Goal: Task Accomplishment & Management: Use online tool/utility

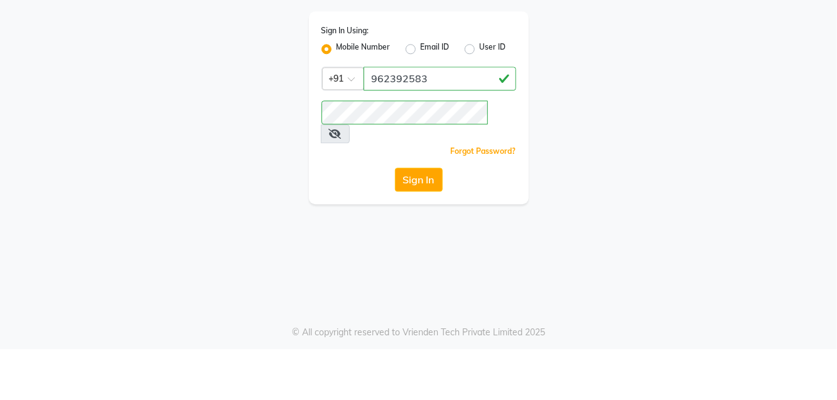
click at [342, 180] on icon at bounding box center [335, 185] width 13 height 10
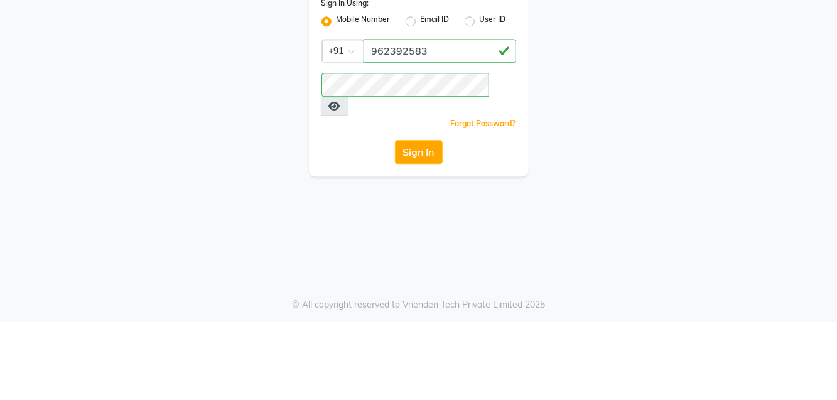
click at [420, 219] on button "Sign In" at bounding box center [419, 231] width 48 height 24
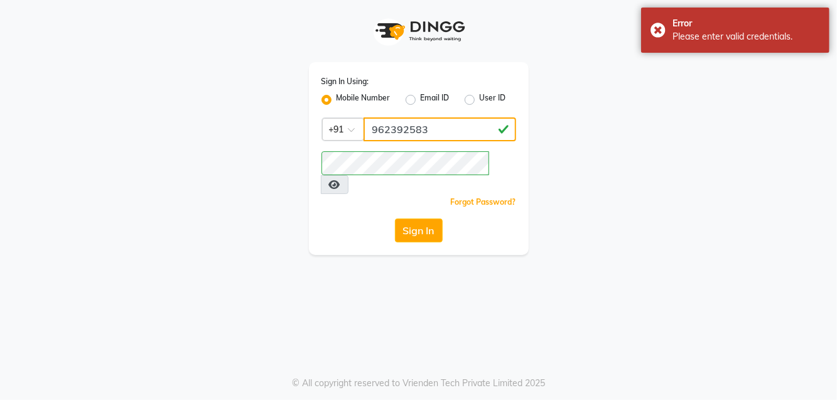
click at [401, 133] on input "962392583" at bounding box center [440, 129] width 153 height 24
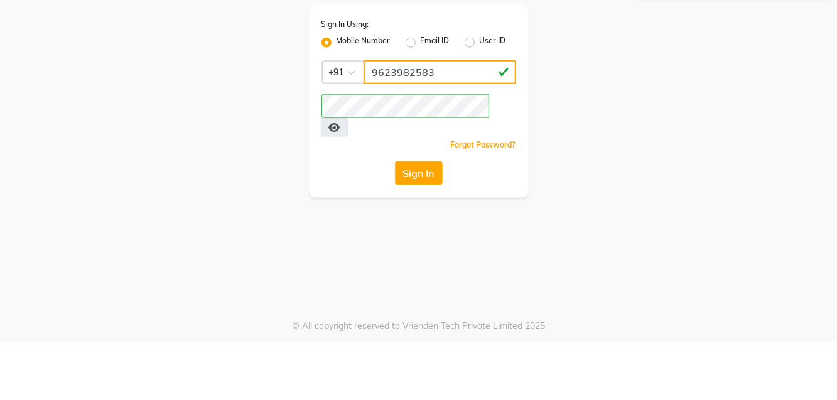
type input "9623982583"
click at [420, 219] on button "Sign In" at bounding box center [419, 231] width 48 height 24
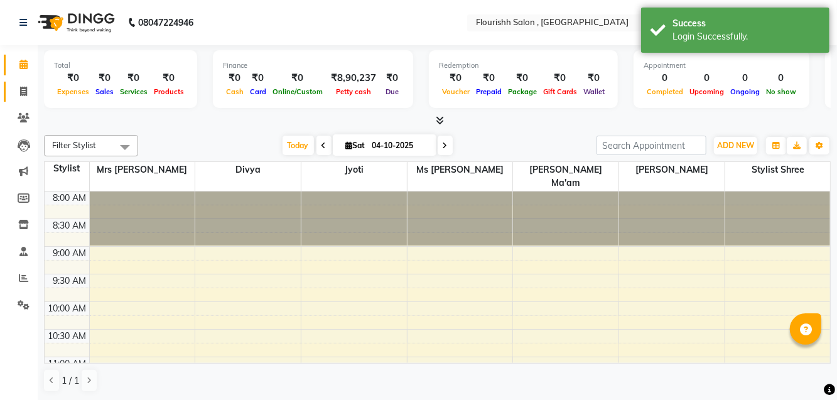
click at [26, 85] on span at bounding box center [24, 92] width 22 height 14
select select "service"
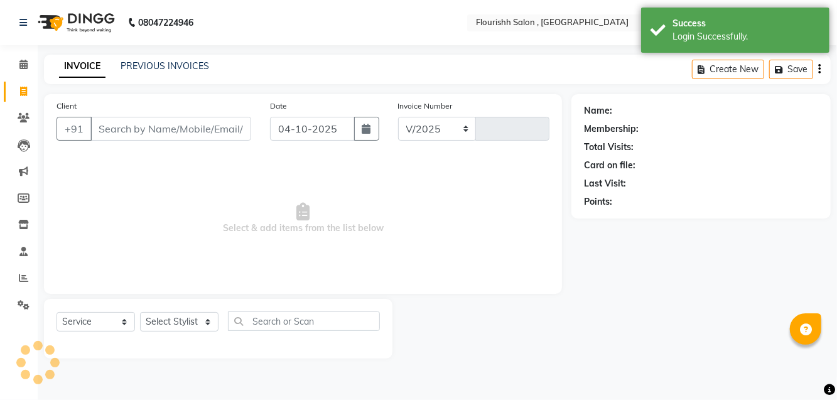
select select "4182"
type input "2271"
click at [187, 117] on input "Client" at bounding box center [170, 129] width 161 height 24
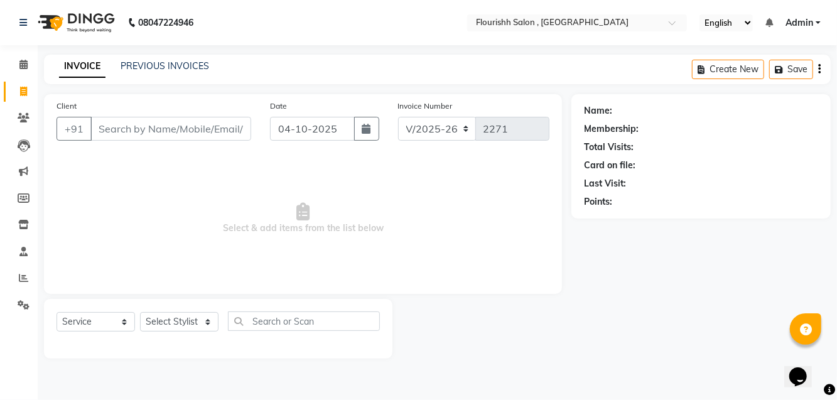
click at [180, 124] on input "Client" at bounding box center [170, 129] width 161 height 24
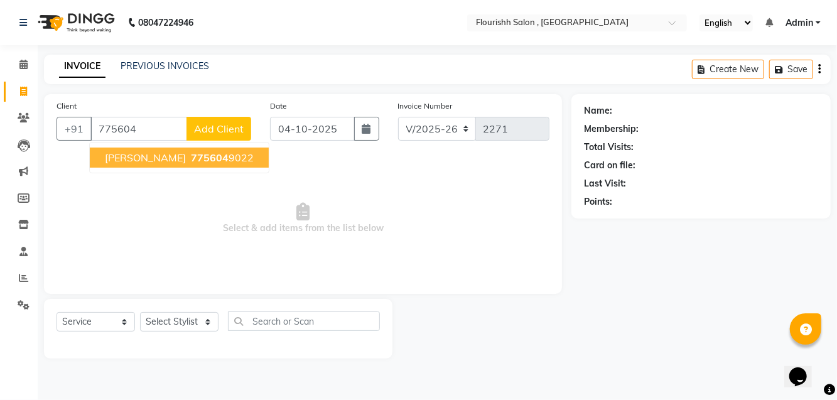
click at [191, 160] on span "775604" at bounding box center [210, 157] width 38 height 13
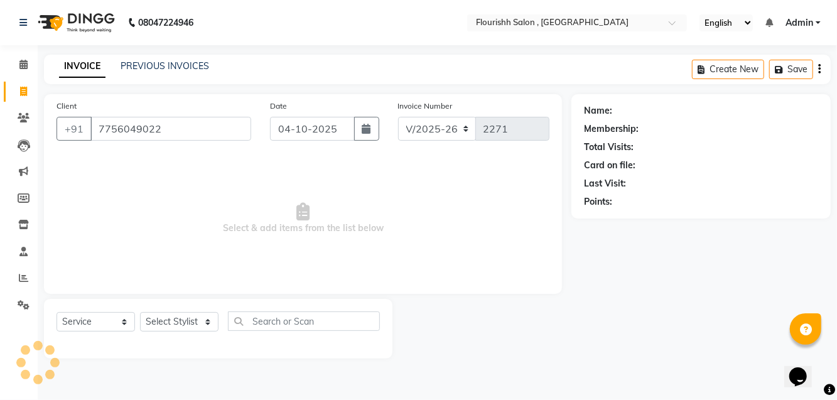
type input "7756049022"
select select "1: Object"
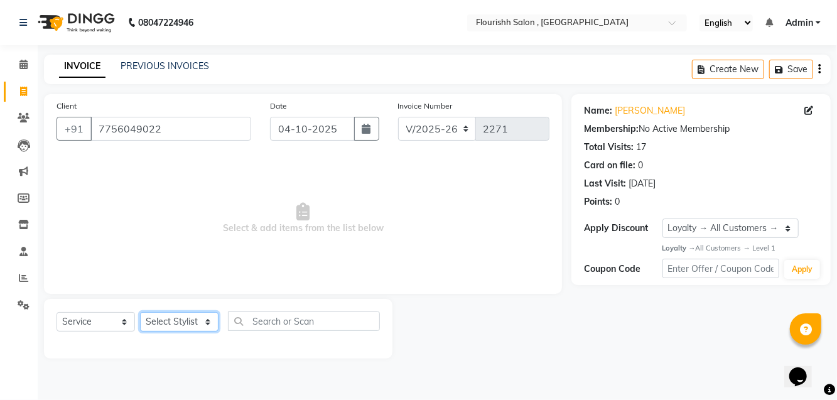
click at [180, 320] on select "Select Stylist [PERSON_NAME] jyoti Manager Mrs [PERSON_NAME] Ms [PERSON_NAME] […" at bounding box center [179, 321] width 79 height 19
select select "83358"
click at [140, 312] on select "Select Stylist [PERSON_NAME] jyoti Manager Mrs [PERSON_NAME] Ms [PERSON_NAME] […" at bounding box center [179, 321] width 79 height 19
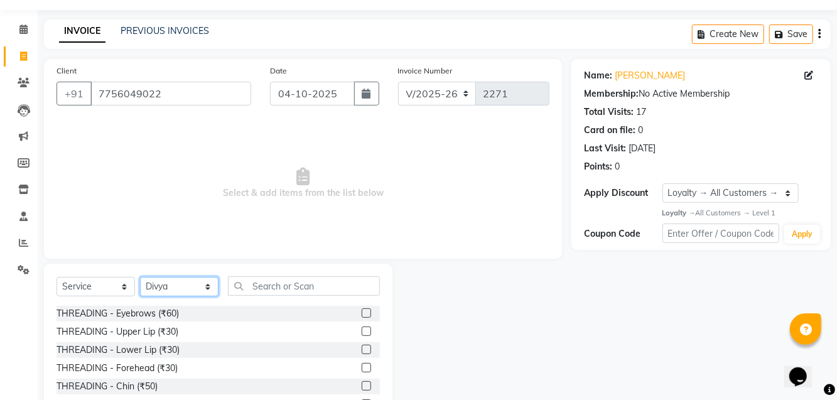
scroll to position [62, 0]
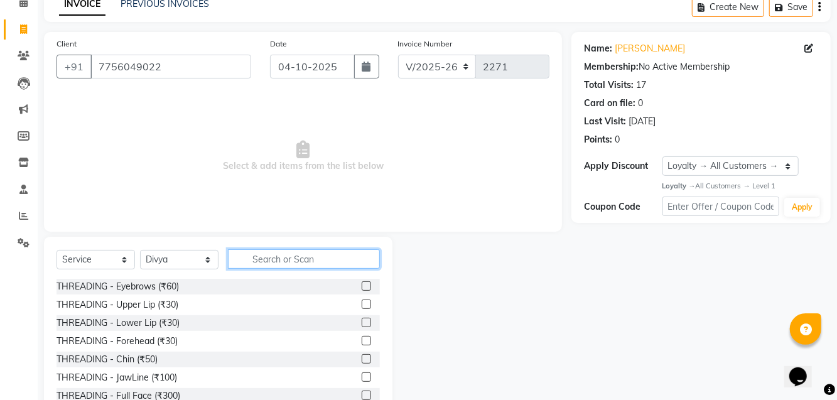
click at [303, 260] on input "text" at bounding box center [304, 258] width 152 height 19
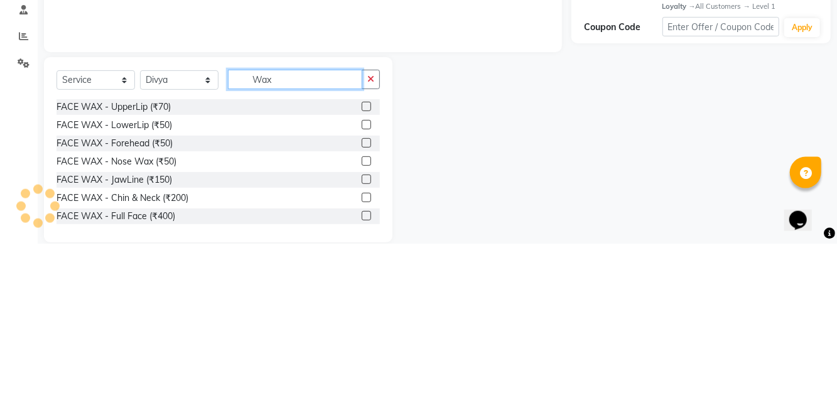
scroll to position [85, 0]
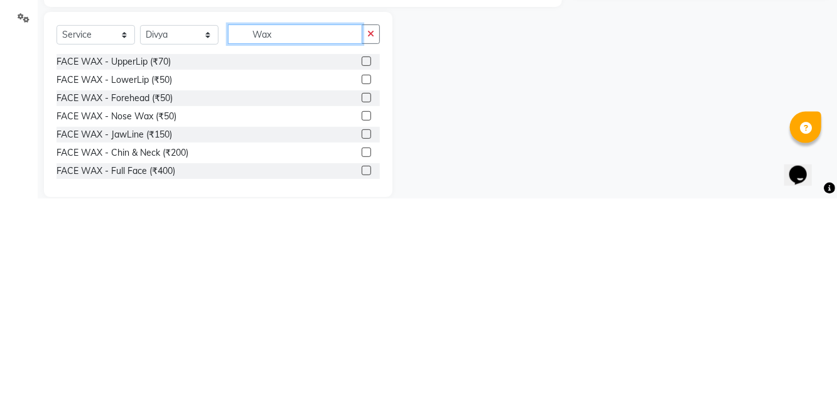
type input "Wax"
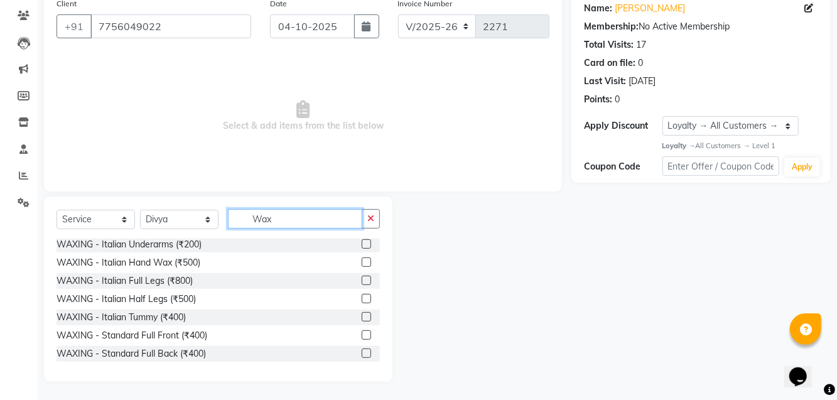
scroll to position [259, 0]
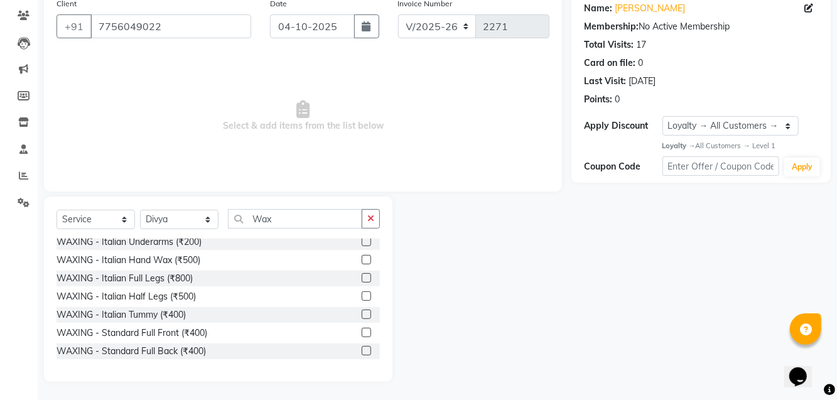
click at [176, 285] on div "WAXING - Italian Full Legs (₹800)" at bounding box center [125, 278] width 136 height 13
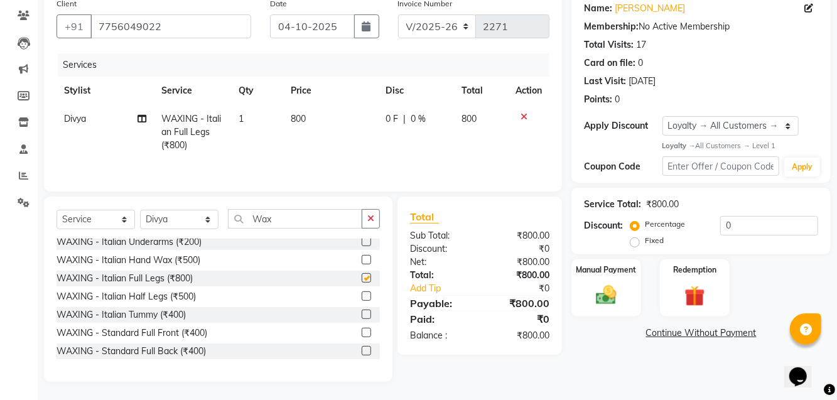
checkbox input "false"
click at [298, 115] on span "800" at bounding box center [298, 118] width 15 height 11
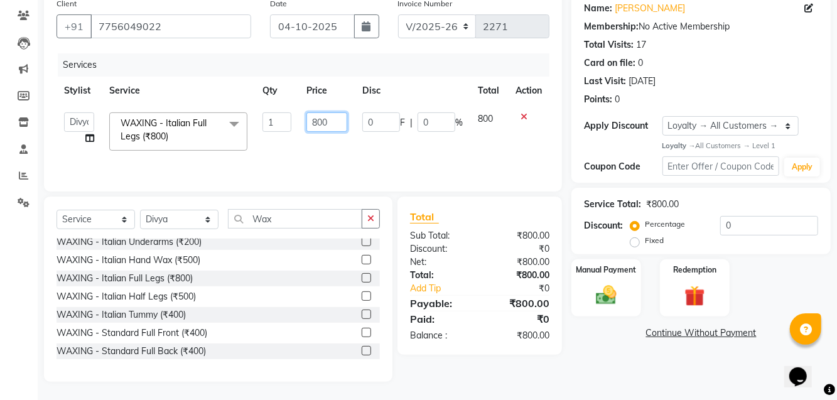
click at [318, 117] on input "800" at bounding box center [326, 121] width 41 height 19
type input "1400"
click at [599, 286] on img at bounding box center [606, 295] width 33 height 24
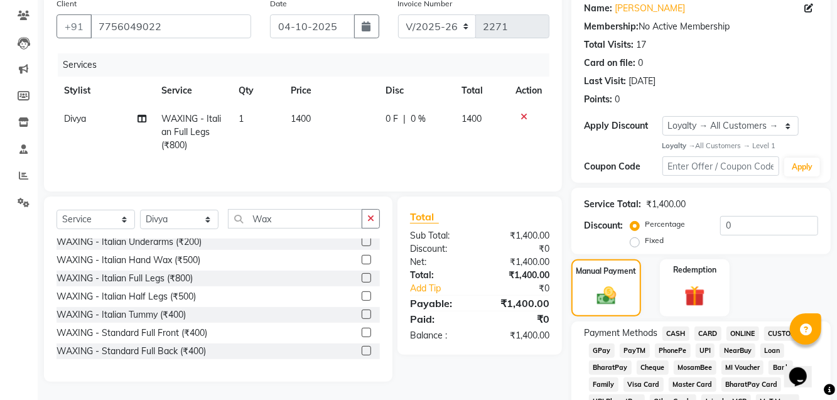
click at [305, 107] on td "1400" at bounding box center [330, 132] width 95 height 55
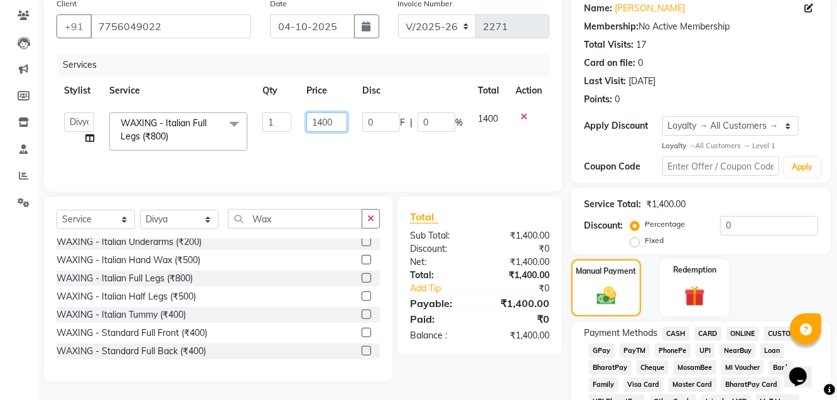
click at [330, 118] on input "1400" at bounding box center [326, 121] width 41 height 19
type input "1420"
click at [519, 138] on td at bounding box center [528, 131] width 41 height 53
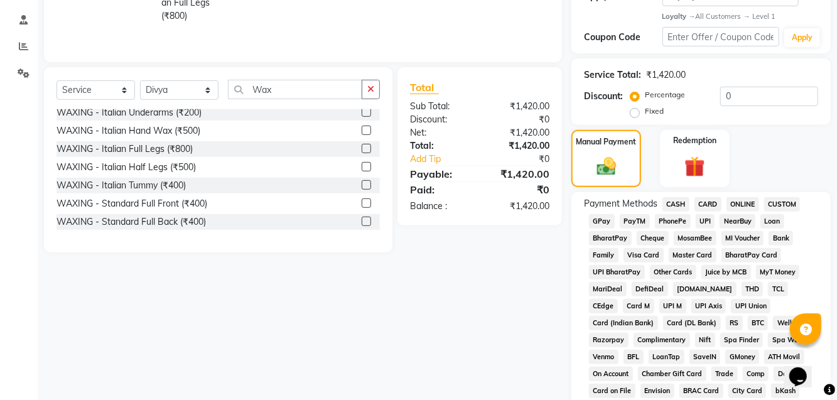
scroll to position [235, 0]
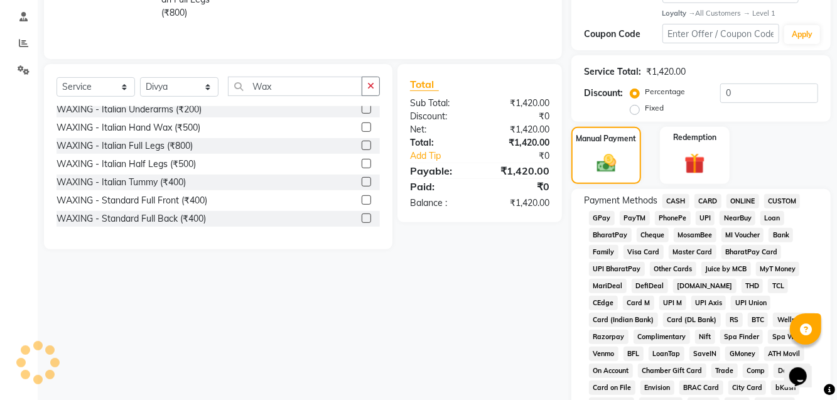
click at [605, 214] on span "GPay" at bounding box center [602, 218] width 26 height 14
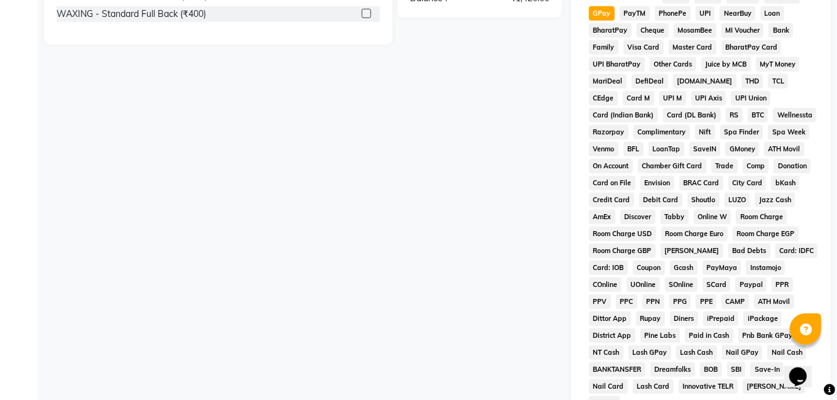
scroll to position [558, 0]
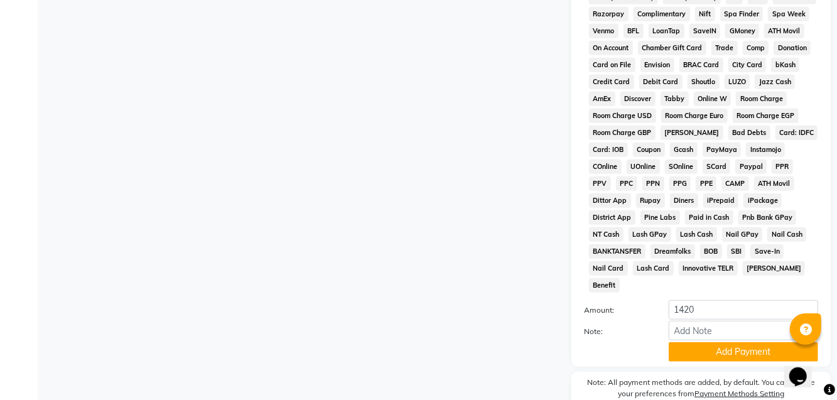
click at [737, 342] on button "Add Payment" at bounding box center [743, 351] width 149 height 19
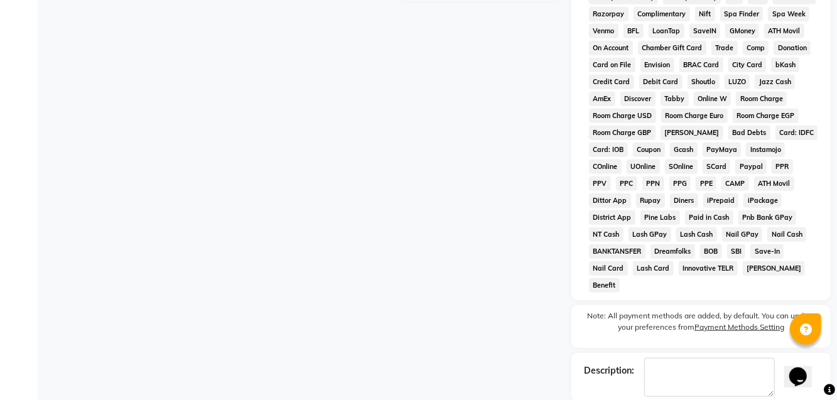
checkbox input "false"
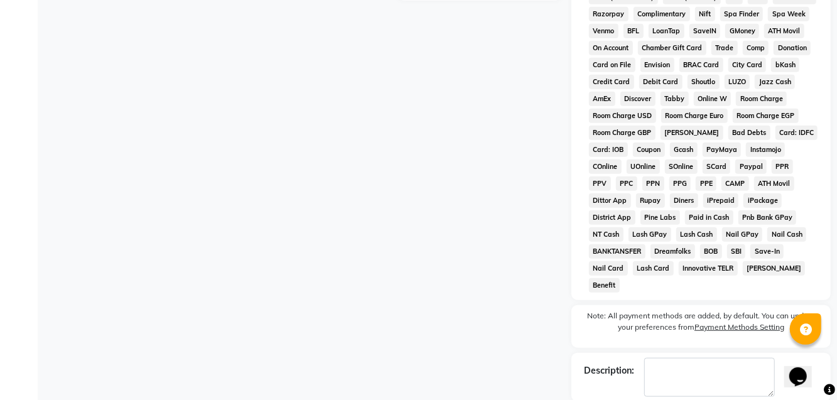
checkbox input "false"
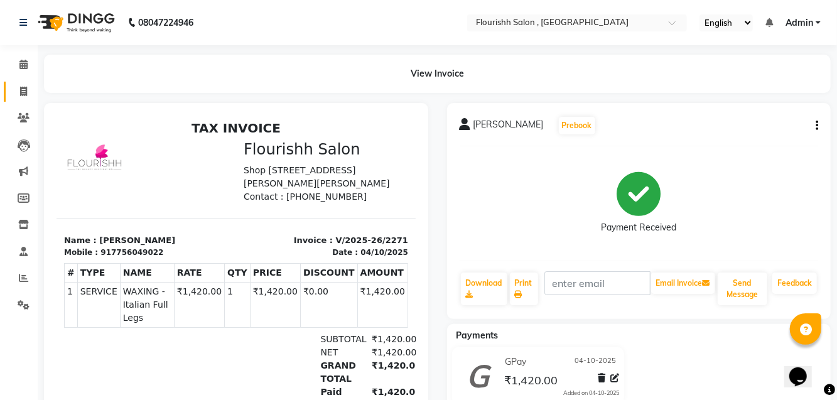
click at [6, 95] on link "Invoice" at bounding box center [19, 92] width 30 height 21
select select "service"
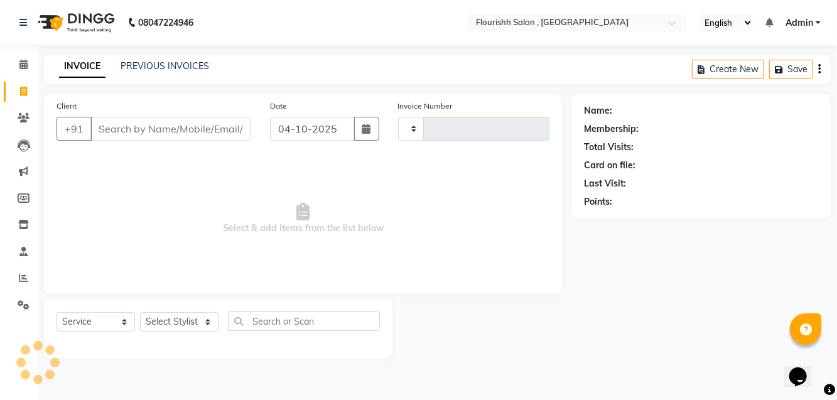
scroll to position [13, 0]
select select "4182"
type input "2272"
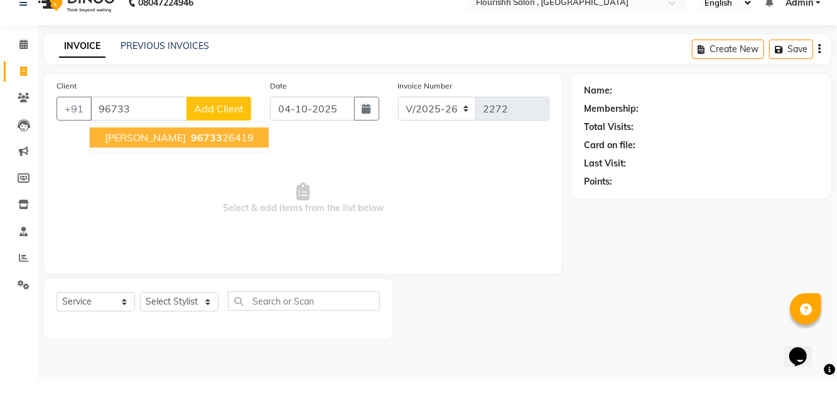
click at [191, 152] on span "96733" at bounding box center [206, 157] width 31 height 13
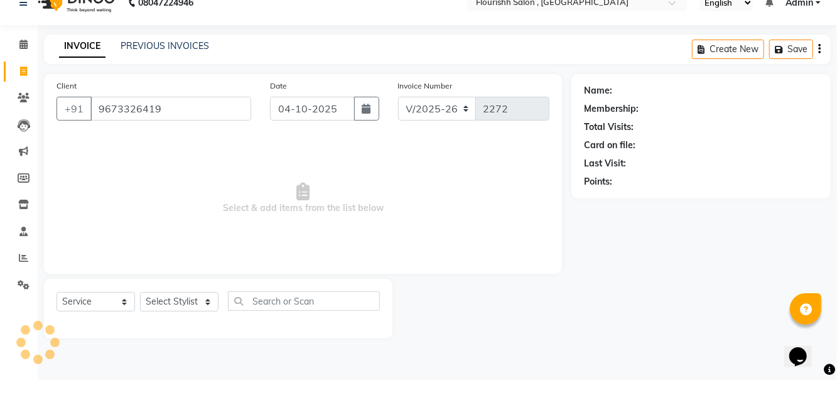
type input "9673326419"
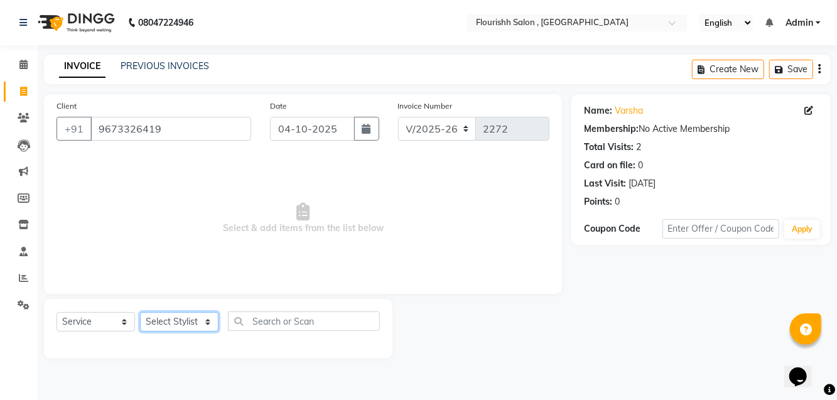
click at [180, 318] on select "Select Stylist [PERSON_NAME] jyoti Manager Mrs [PERSON_NAME] Ms [PERSON_NAME] […" at bounding box center [179, 321] width 79 height 19
select select "50665"
click at [140, 312] on select "Select Stylist [PERSON_NAME] jyoti Manager Mrs [PERSON_NAME] Ms [PERSON_NAME] […" at bounding box center [179, 321] width 79 height 19
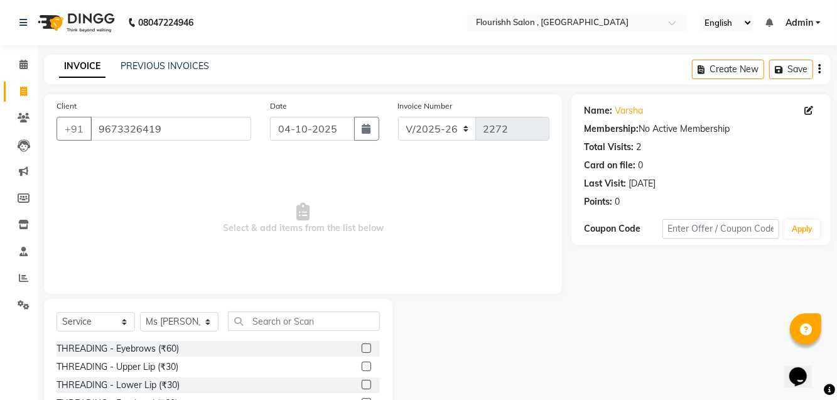
click at [246, 183] on span "Select & add items from the list below" at bounding box center [303, 219] width 493 height 126
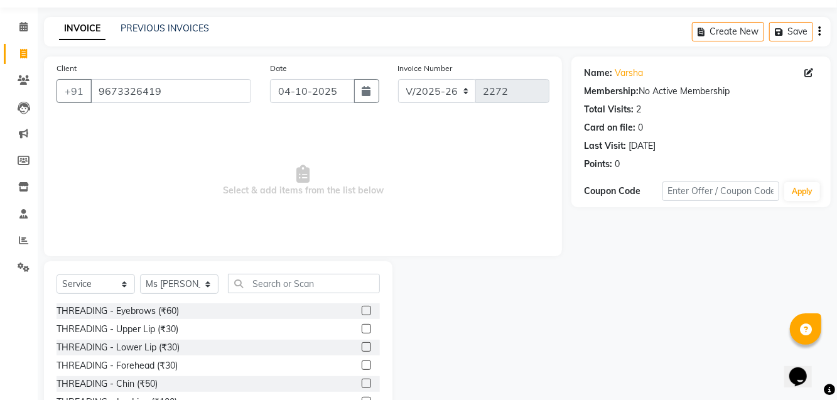
scroll to position [62, 0]
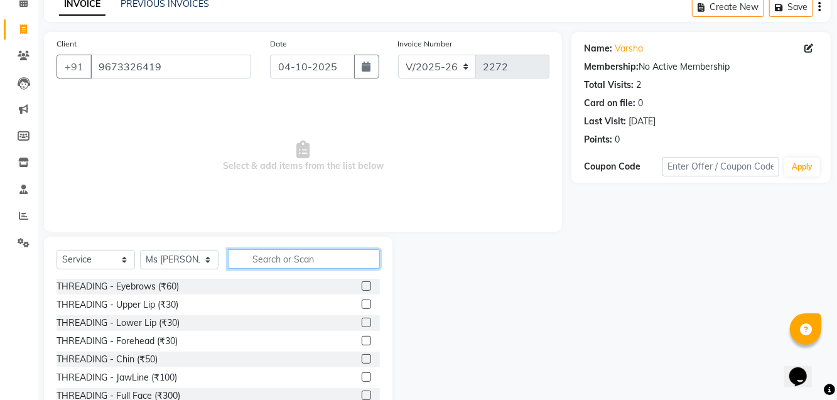
click at [305, 249] on input "text" at bounding box center [304, 258] width 152 height 19
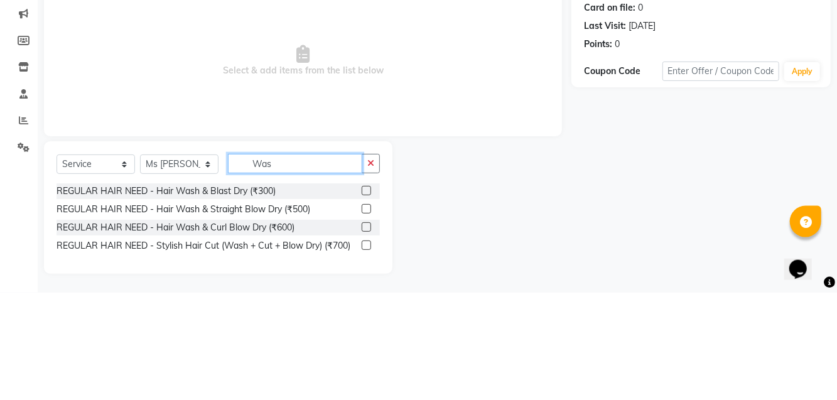
scroll to position [53, 0]
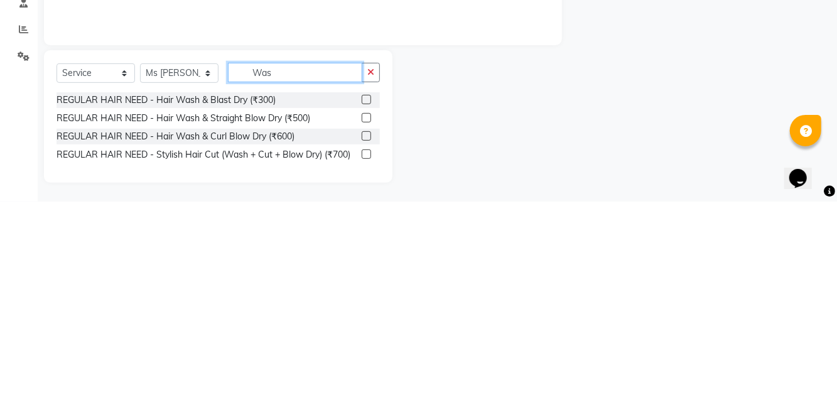
type input "Was"
click at [310, 313] on div "REGULAR HAIR NEED - Hair Wash & Straight Blow Dry (₹500)" at bounding box center [184, 316] width 254 height 13
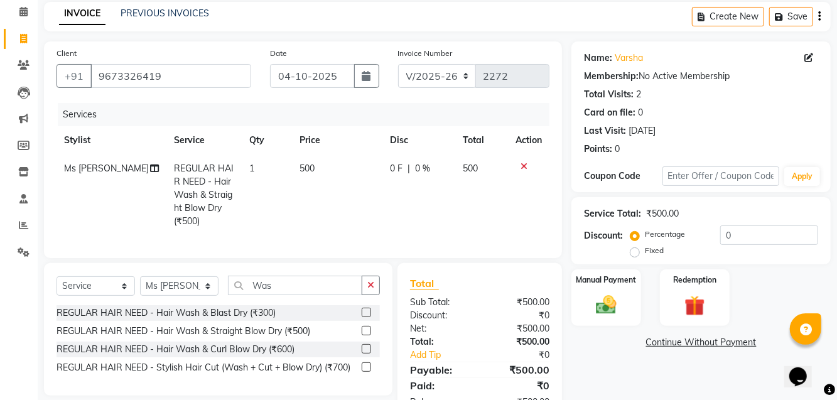
click at [366, 329] on label at bounding box center [366, 330] width 9 height 9
click at [366, 329] on input "checkbox" at bounding box center [366, 331] width 8 height 8
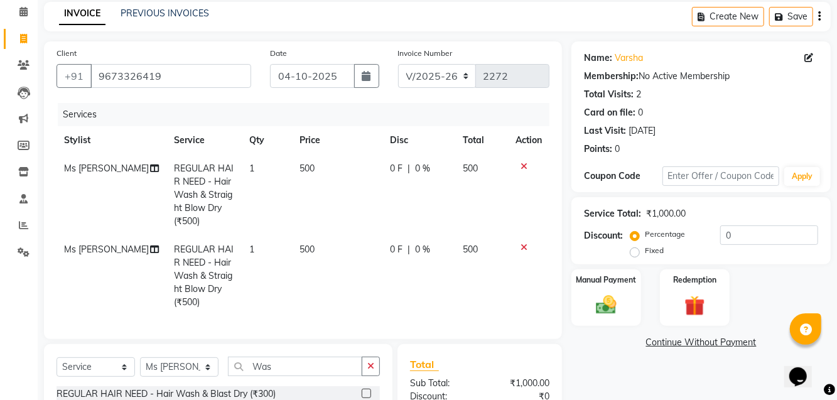
checkbox input "false"
click at [525, 162] on icon at bounding box center [524, 166] width 7 height 9
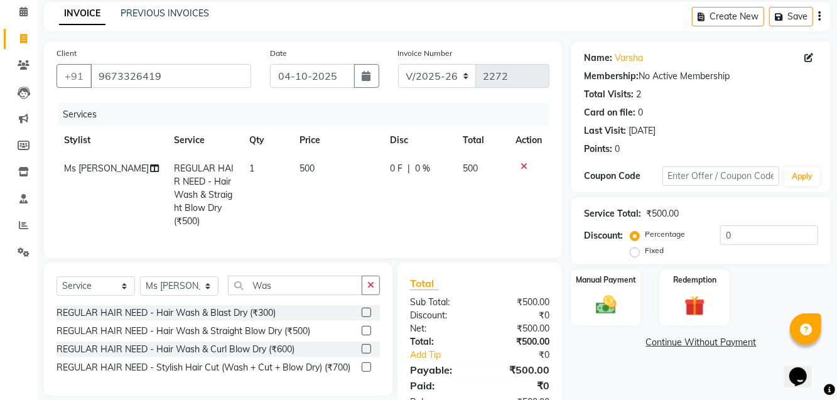
click at [619, 305] on img at bounding box center [606, 305] width 33 height 24
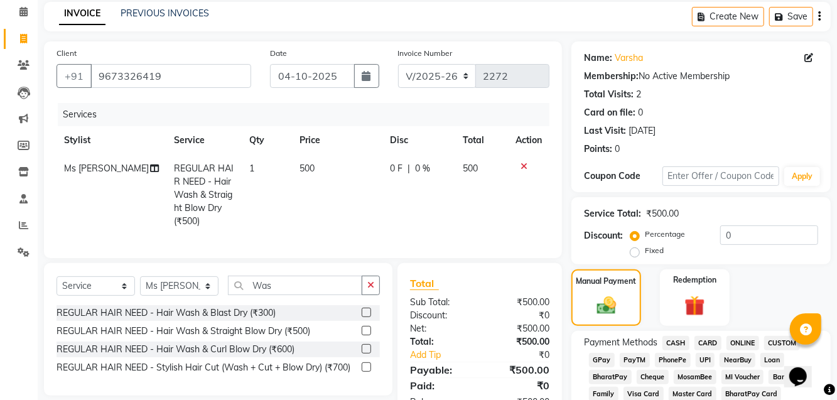
click at [608, 353] on span "GPay" at bounding box center [602, 360] width 26 height 14
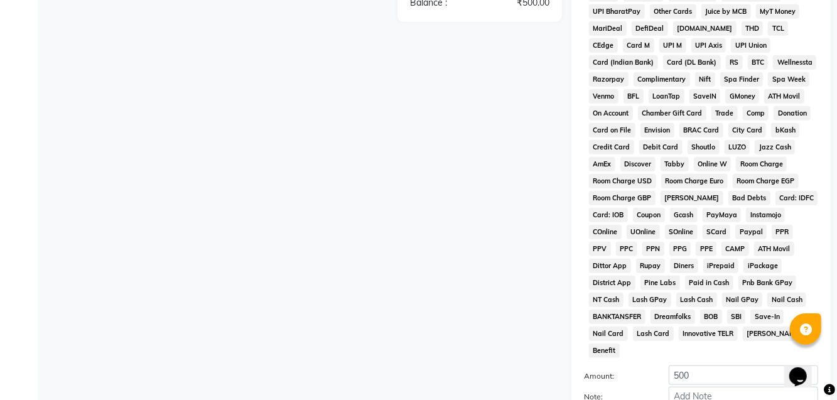
scroll to position [518, 0]
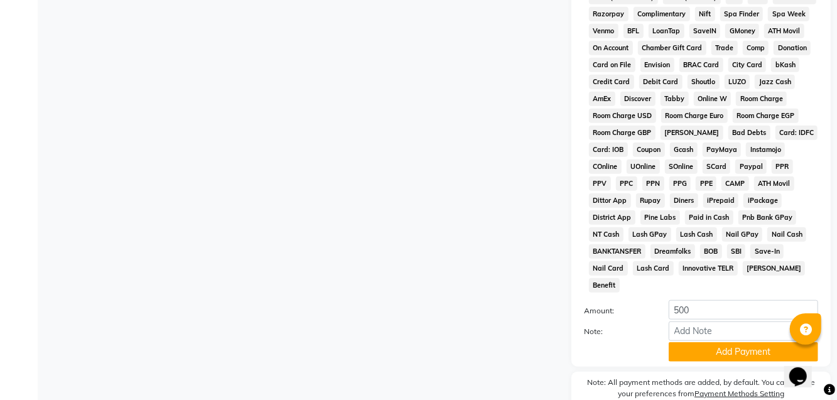
click at [729, 342] on button "Add Payment" at bounding box center [743, 351] width 149 height 19
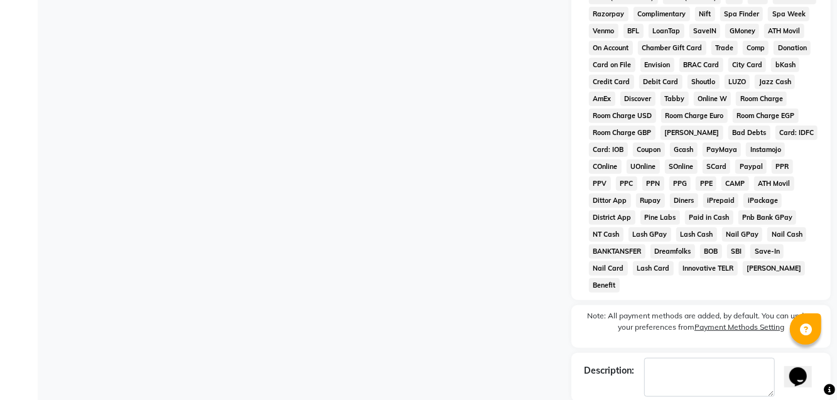
checkbox input "false"
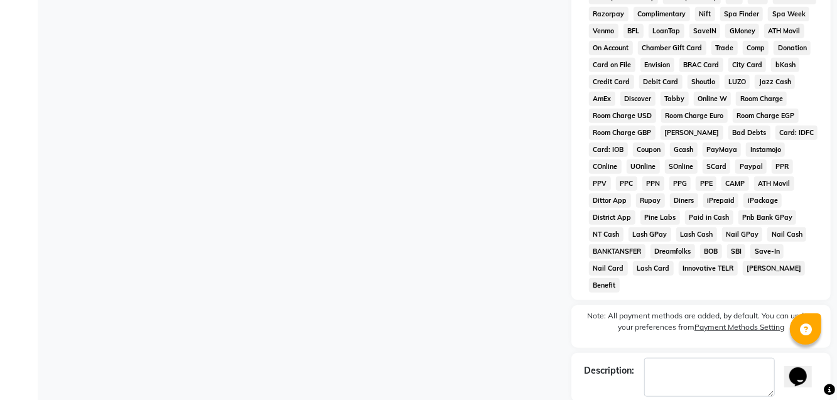
checkbox input "false"
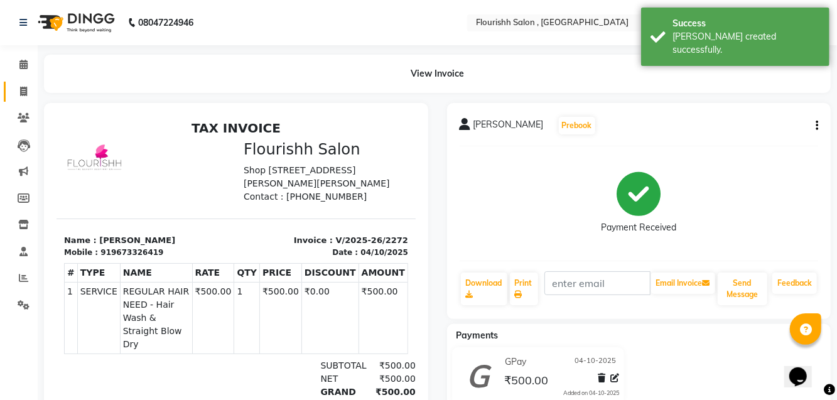
click at [28, 92] on span at bounding box center [24, 92] width 22 height 14
select select "service"
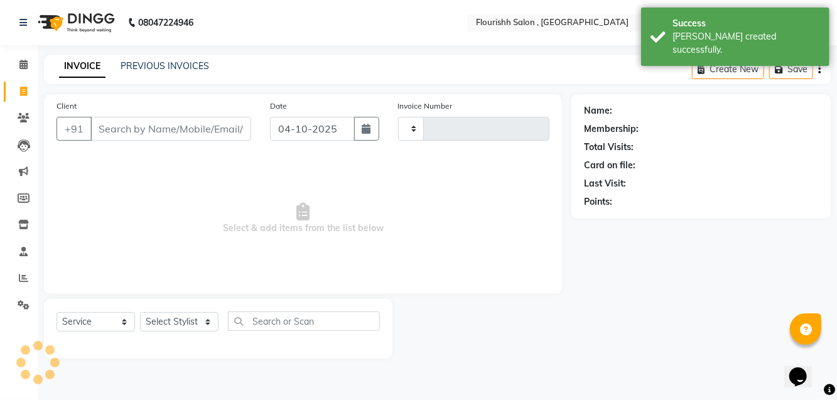
type input "2273"
select select "4182"
